Goal: Complete application form

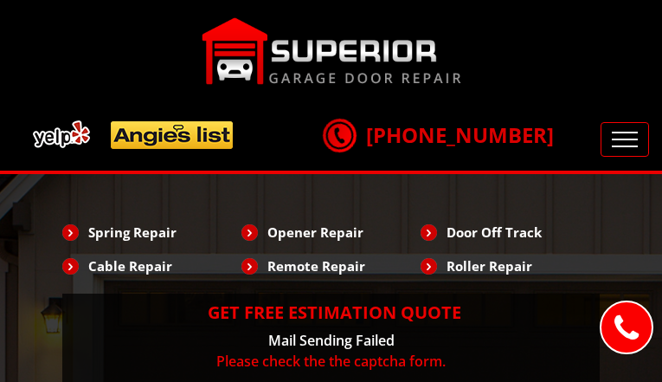
type input "YIyzIMsYjMafYypE"
type input "4738743335"
type input "[EMAIL_ADDRESS][DOMAIN_NAME]"
type input "pgZlaTAxtFfIhr"
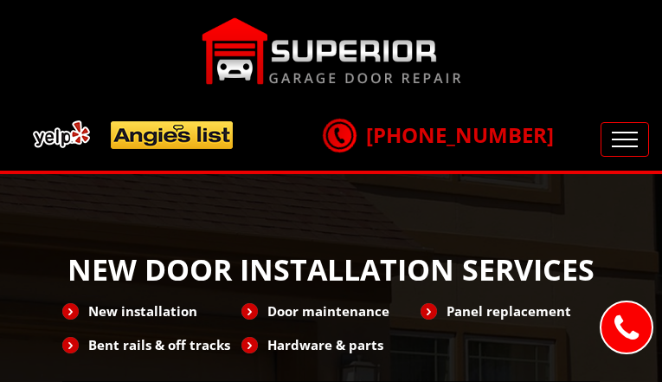
type input "whCOBumJUXsD"
type input "2808134838"
type input "[EMAIL_ADDRESS][DOMAIN_NAME]"
type input "HqlTRxvnJHS"
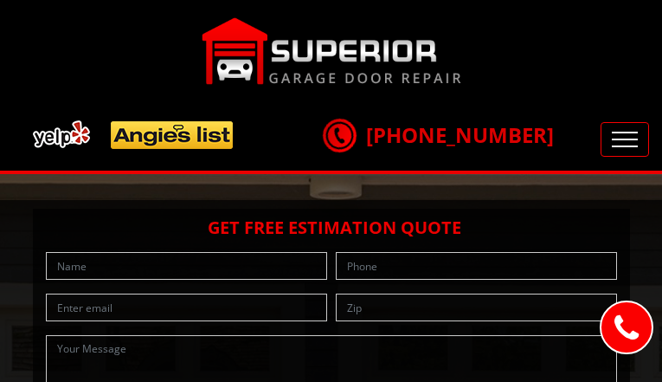
type input "djtKgNWl"
type input "3467376616"
type input "[EMAIL_ADDRESS][DOMAIN_NAME]"
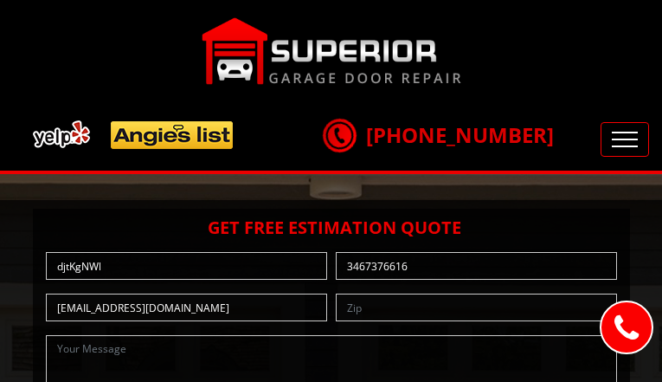
type input "DpFAENUor"
